Goal: Contribute content: Add original content to the website for others to see

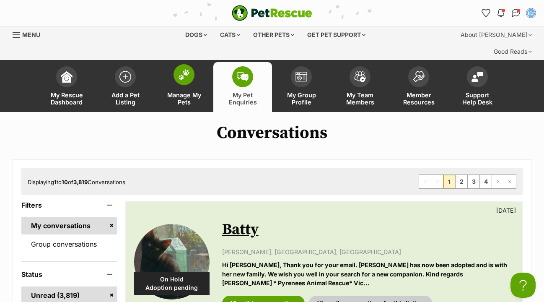
click at [188, 69] on img at bounding box center [184, 74] width 12 height 11
click at [126, 65] on span at bounding box center [125, 74] width 21 height 21
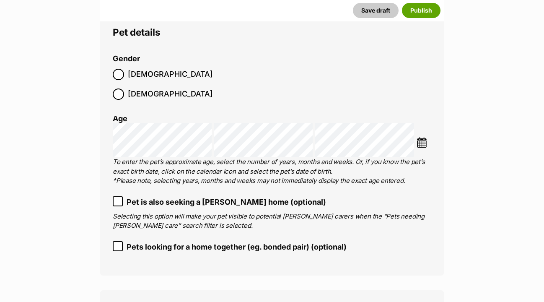
scroll to position [1038, 0]
click at [119, 244] on icon at bounding box center [117, 246] width 5 height 4
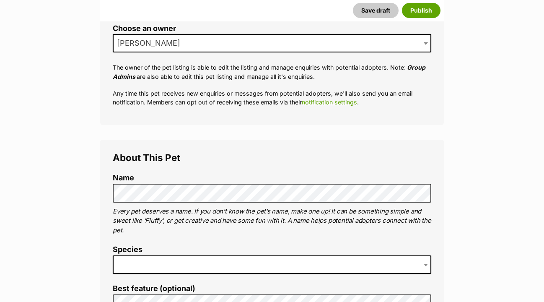
scroll to position [193, 0]
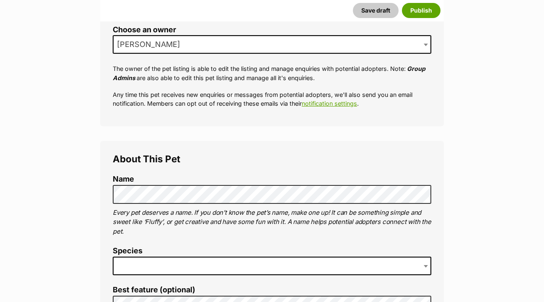
click at [130, 257] on span at bounding box center [272, 266] width 319 height 18
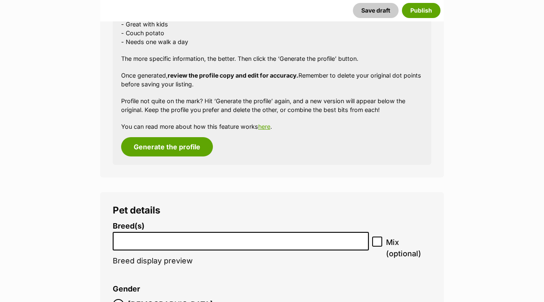
scroll to position [1557, 0]
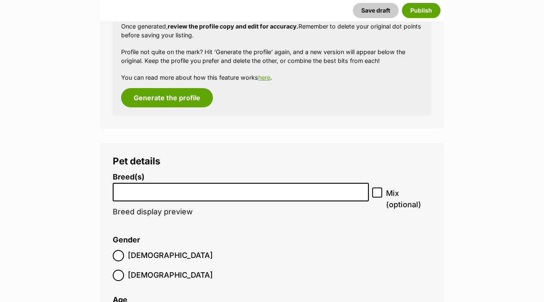
click at [131, 186] on input "search" at bounding box center [241, 190] width 250 height 9
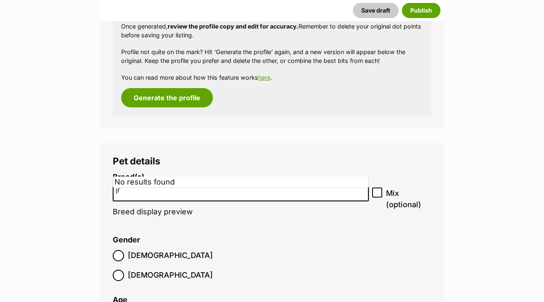
type input "j"
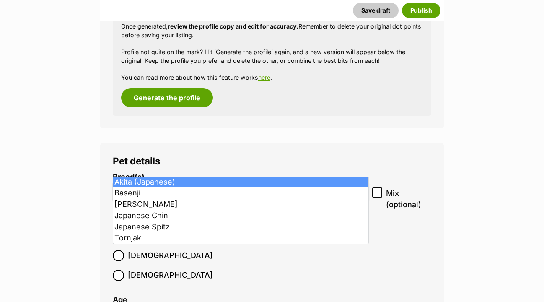
type input "a"
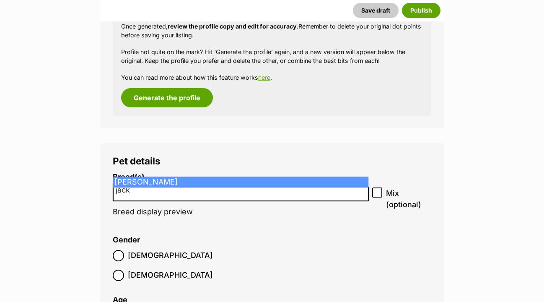
type input "jack"
select select "118"
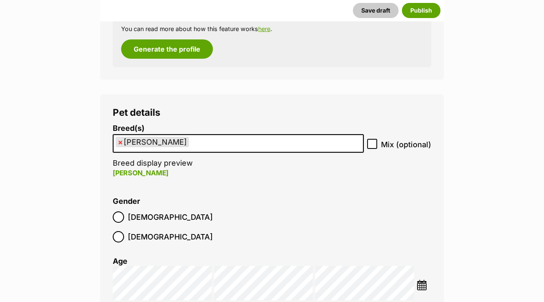
scroll to position [1607, 0]
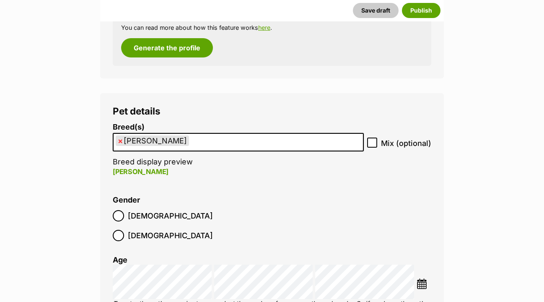
click at [422, 279] on img at bounding box center [422, 284] width 10 height 10
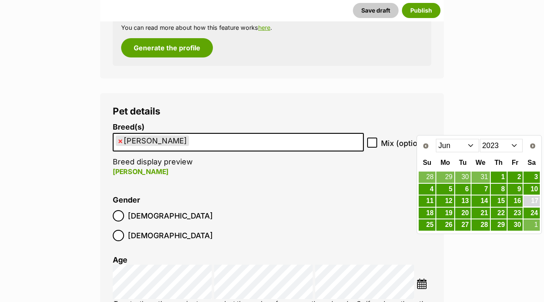
click at [532, 202] on link "17" at bounding box center [532, 201] width 16 height 10
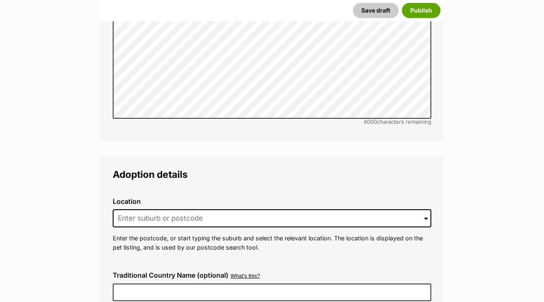
scroll to position [2479, 0]
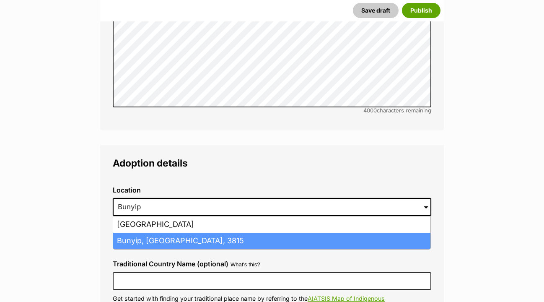
click at [151, 233] on li "Bunyip, Victoria, 3815" at bounding box center [272, 241] width 318 height 16
type input "Bunyip, Victoria, 3815"
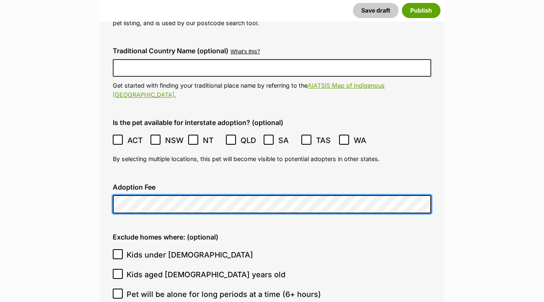
scroll to position [2697, 0]
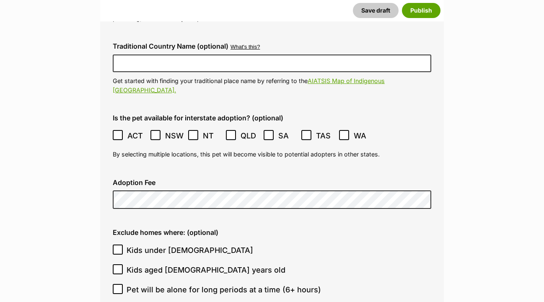
click at [120, 266] on icon at bounding box center [118, 269] width 6 height 6
click at [120, 264] on input "Kids aged 6-12 years old" at bounding box center [118, 269] width 10 height 10
checkbox input "true"
click at [118, 245] on input "Kids under 5 years old" at bounding box center [118, 250] width 10 height 10
checkbox input "true"
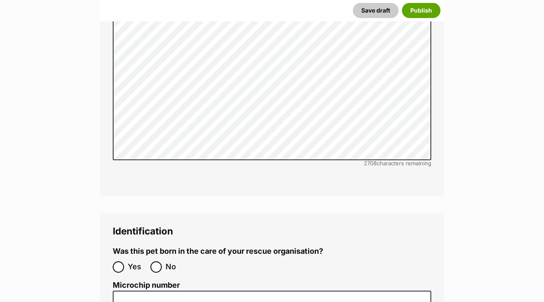
scroll to position [3181, 0]
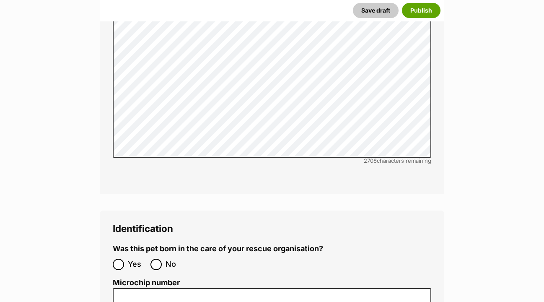
click at [154, 259] on input "No" at bounding box center [156, 264] width 11 height 11
radio input "true"
click at [126, 288] on input "Microchip number" at bounding box center [272, 297] width 319 height 19
paste input "900164002170589"
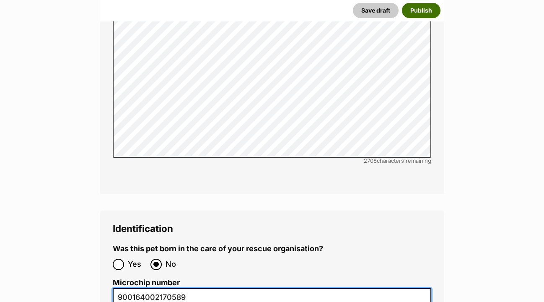
type input "900164002170589"
click at [421, 8] on button "Publish" at bounding box center [421, 10] width 39 height 15
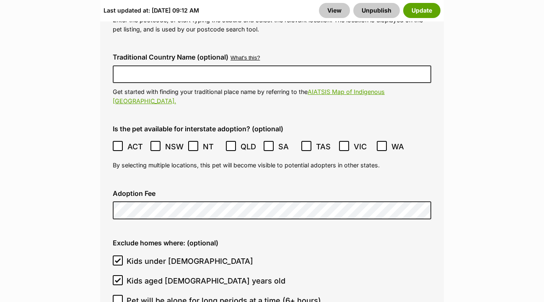
scroll to position [2867, 0]
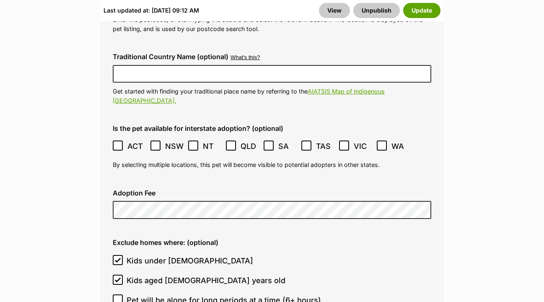
click at [315, 251] on ol "Kids under 5 years old Kids aged 6-12 years old Pet will be alone for long peri…" at bounding box center [272, 300] width 319 height 99
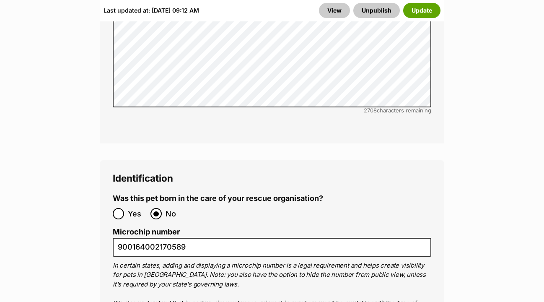
scroll to position [3412, 0]
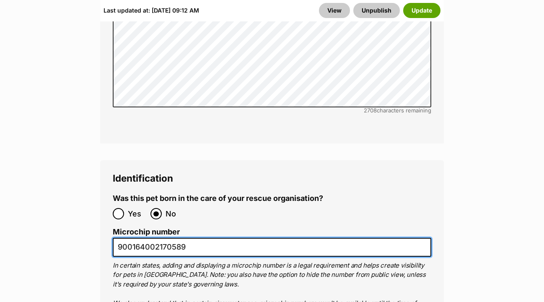
click at [238, 238] on input "900164002170589" at bounding box center [272, 247] width 319 height 19
paste input "9001"
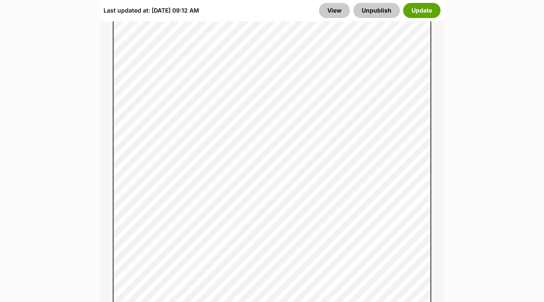
scroll to position [1373, 0]
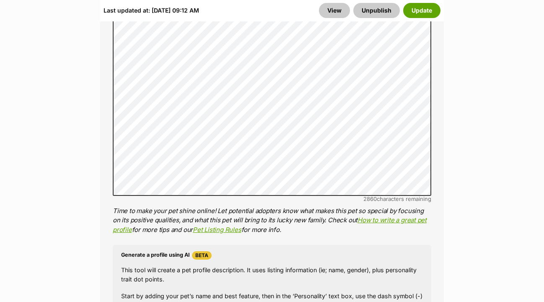
type input "900164002170589"
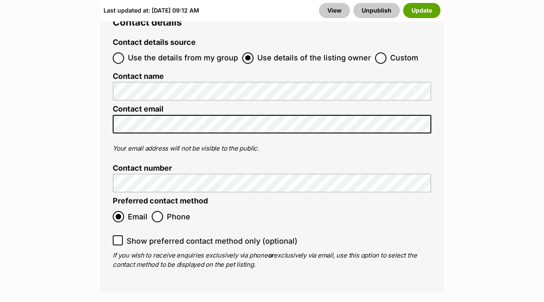
scroll to position [4017, 0]
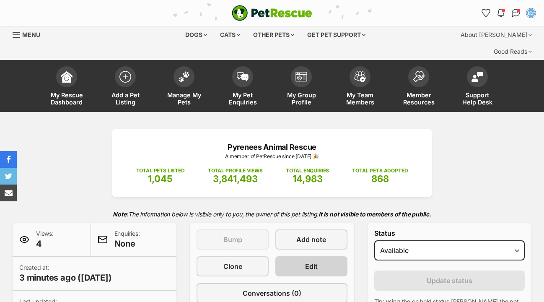
click at [310, 261] on span "Edit" at bounding box center [311, 266] width 13 height 10
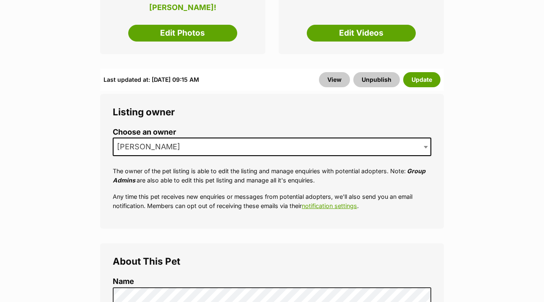
scroll to position [273, 0]
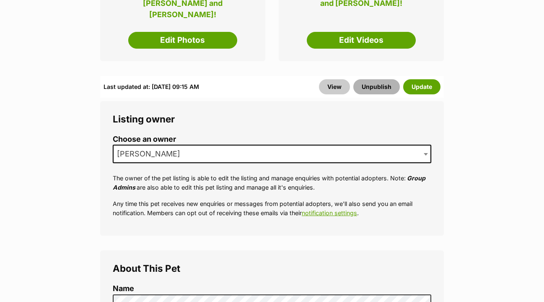
click at [379, 79] on button "Unpublish" at bounding box center [377, 86] width 47 height 15
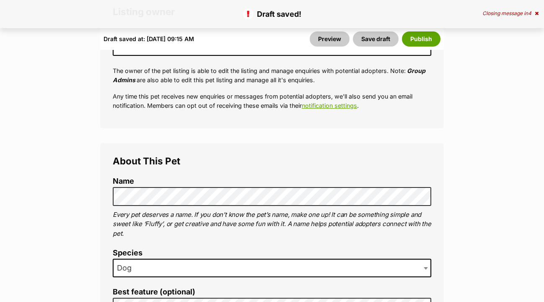
scroll to position [360, 0]
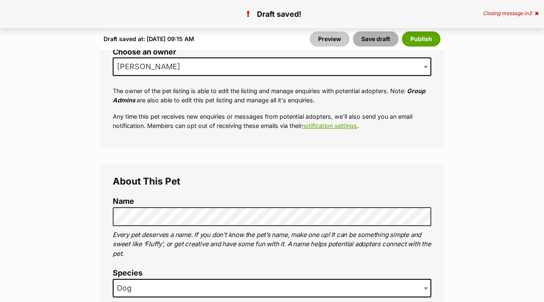
click at [378, 36] on button "Save draft" at bounding box center [376, 38] width 46 height 15
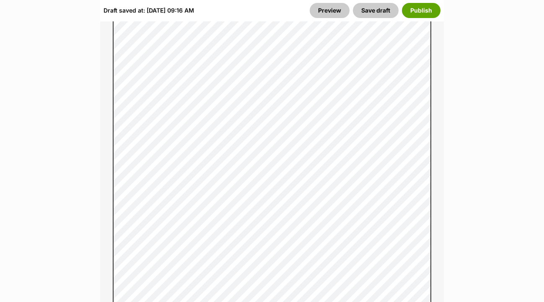
scroll to position [774, 0]
click at [378, 11] on button "Save draft" at bounding box center [376, 10] width 46 height 15
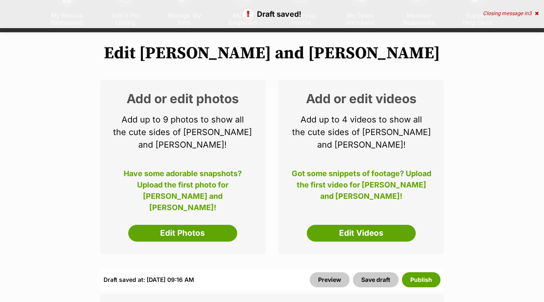
scroll to position [73, 0]
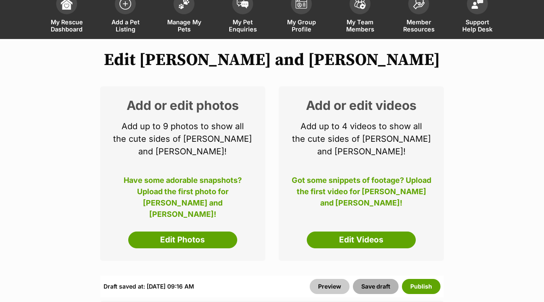
click at [368, 279] on button "Save draft" at bounding box center [376, 286] width 46 height 15
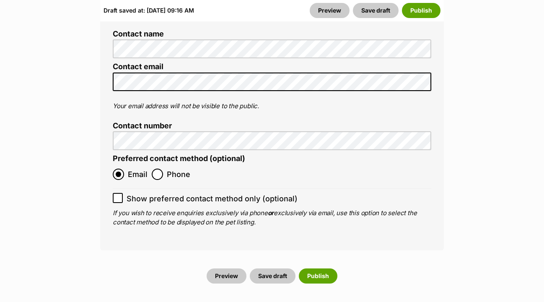
scroll to position [4058, 0]
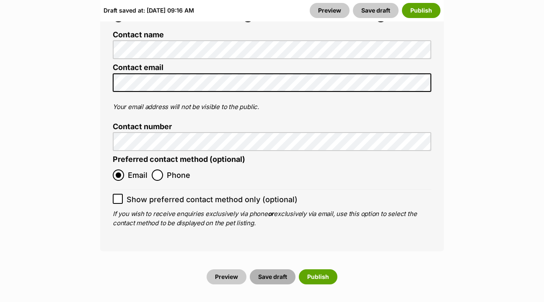
click at [266, 269] on button "Save draft" at bounding box center [273, 276] width 46 height 15
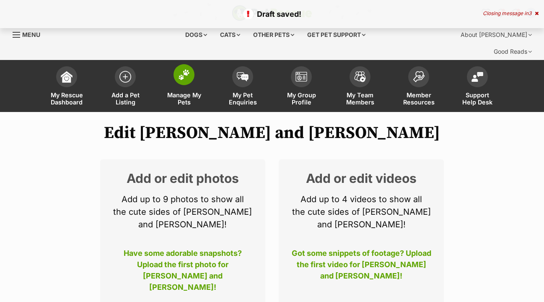
click at [183, 69] on img at bounding box center [184, 74] width 12 height 11
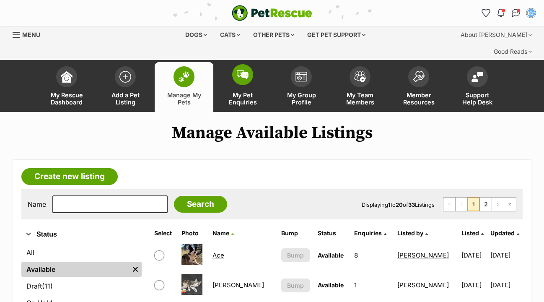
click at [250, 64] on span at bounding box center [242, 74] width 21 height 21
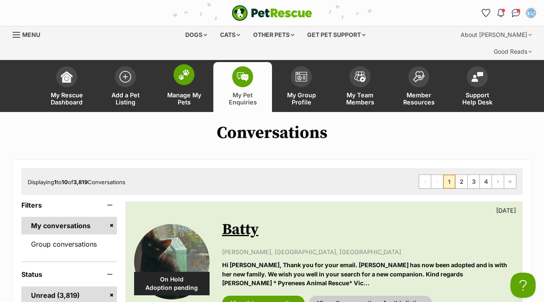
click at [184, 69] on img at bounding box center [184, 74] width 12 height 11
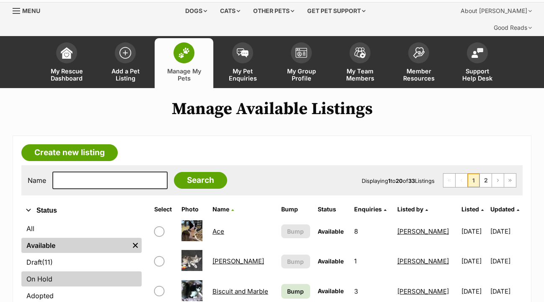
scroll to position [25, 0]
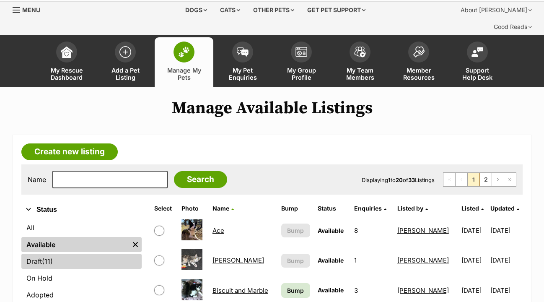
click at [66, 254] on link "Draft (11) Items" at bounding box center [81, 261] width 120 height 15
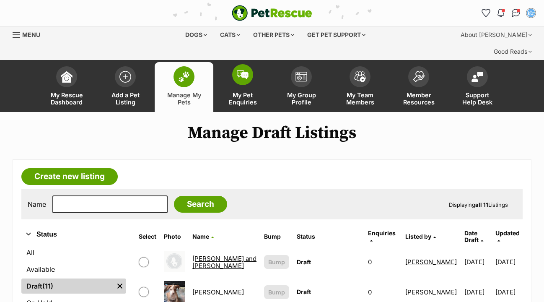
click at [242, 64] on span at bounding box center [242, 74] width 21 height 21
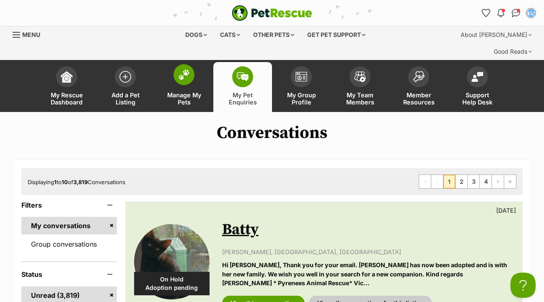
click at [184, 69] on img at bounding box center [184, 74] width 12 height 11
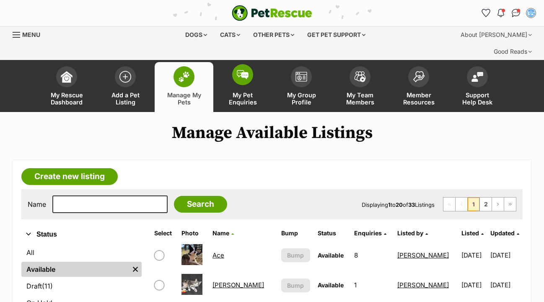
click at [245, 70] on img at bounding box center [243, 74] width 12 height 9
